Goal: Information Seeking & Learning: Learn about a topic

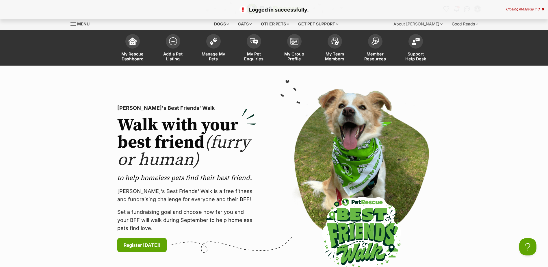
click at [471, 160] on section "PetRescue's Best Friends' Walk Walk with your best friend (furry or human) to h…" at bounding box center [274, 179] width 548 height 226
click at [543, 9] on icon at bounding box center [543, 9] width 3 height 3
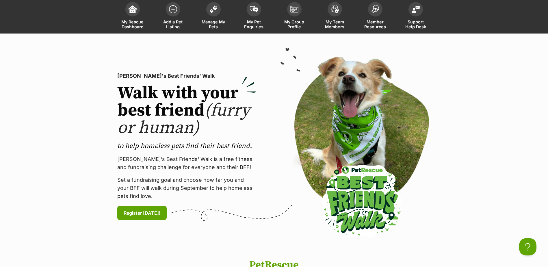
scroll to position [29, 0]
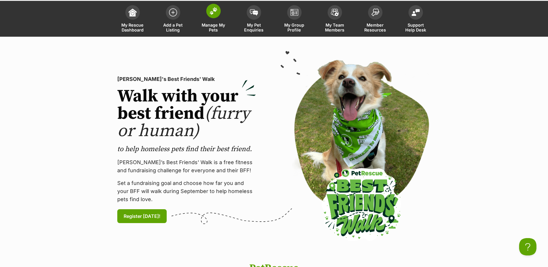
click at [214, 18] on span at bounding box center [213, 11] width 14 height 14
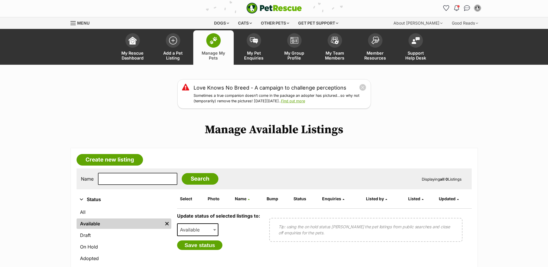
scroll to position [29, 0]
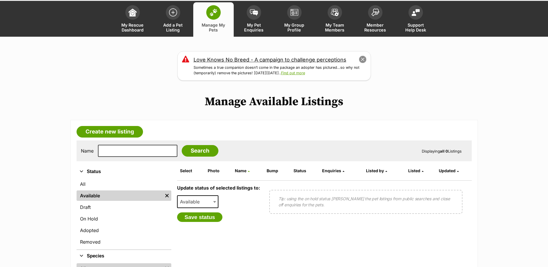
click at [362, 61] on button "close" at bounding box center [363, 59] width 8 height 8
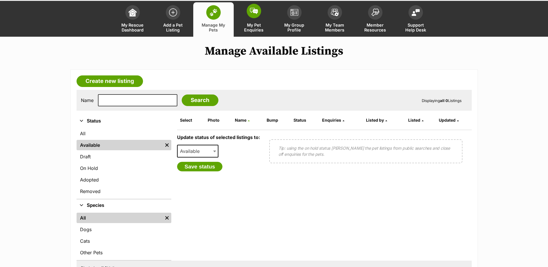
click at [255, 24] on span "My Pet Enquiries" at bounding box center [254, 28] width 26 height 10
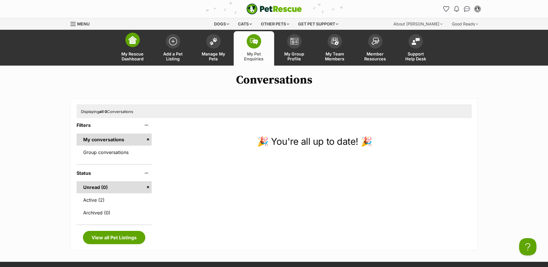
click at [141, 44] on link "My Rescue Dashboard" at bounding box center [132, 48] width 40 height 34
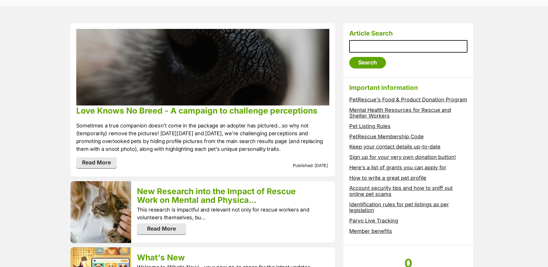
scroll to position [66, 0]
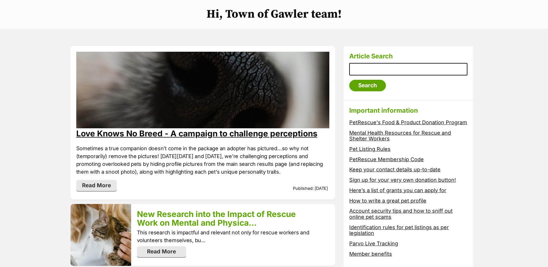
click at [125, 133] on link "Love Knows No Breed - A campaign to challenge perceptions" at bounding box center [196, 134] width 241 height 10
